Goal: Task Accomplishment & Management: Use online tool/utility

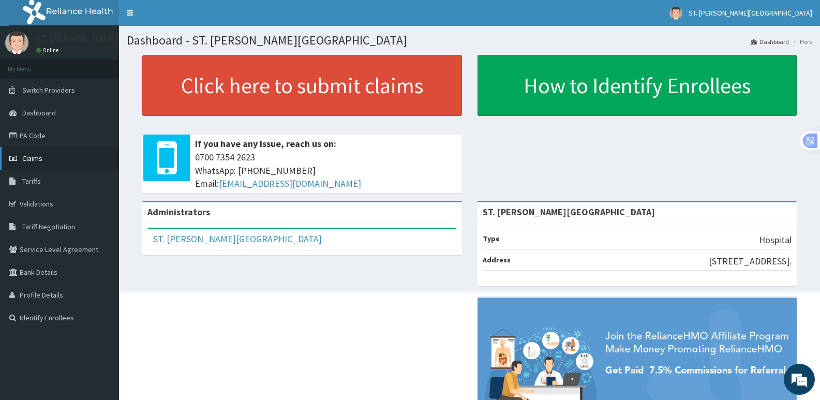
click at [38, 161] on span "Claims" at bounding box center [32, 158] width 20 height 9
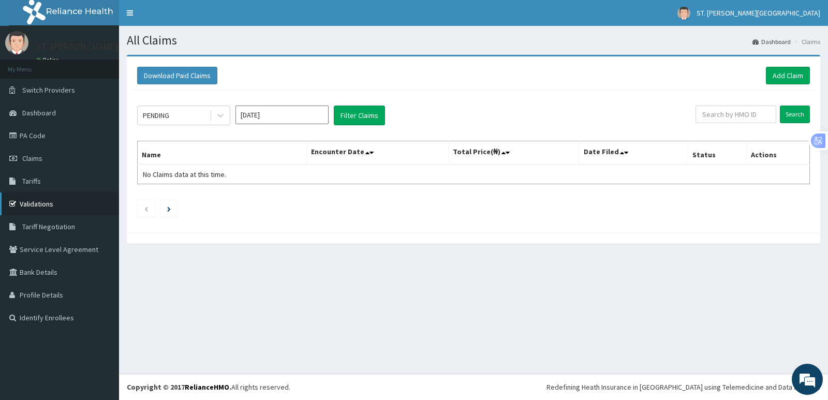
click at [35, 205] on link "Validations" at bounding box center [59, 203] width 119 height 23
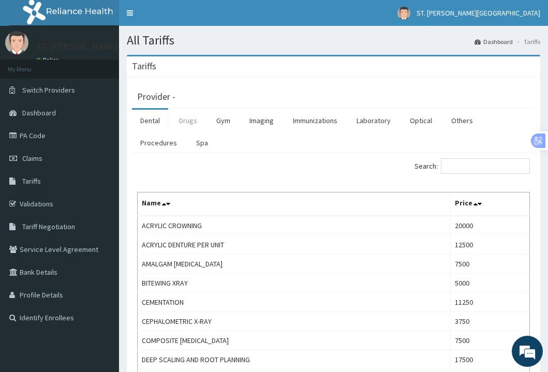
click at [191, 122] on link "Drugs" at bounding box center [188, 121] width 35 height 22
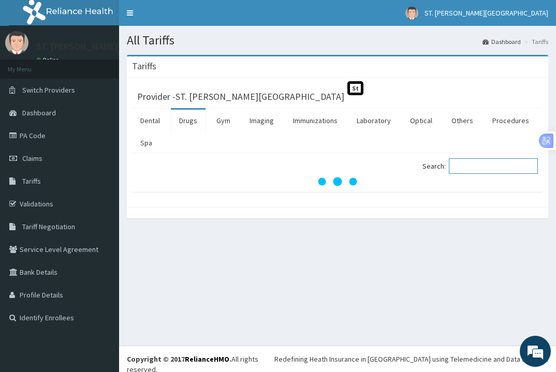
click at [481, 167] on input "Search:" at bounding box center [493, 166] width 89 height 16
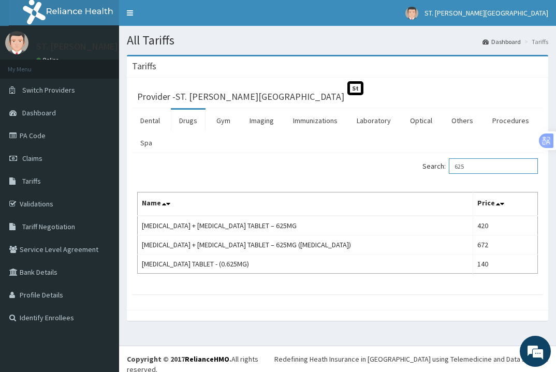
type input "625"
